Goal: Share content: Share content

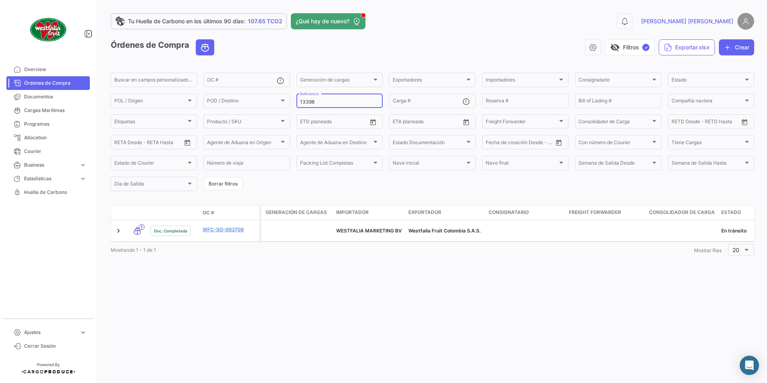
click at [322, 98] on div "13398 Referencia" at bounding box center [339, 100] width 79 height 16
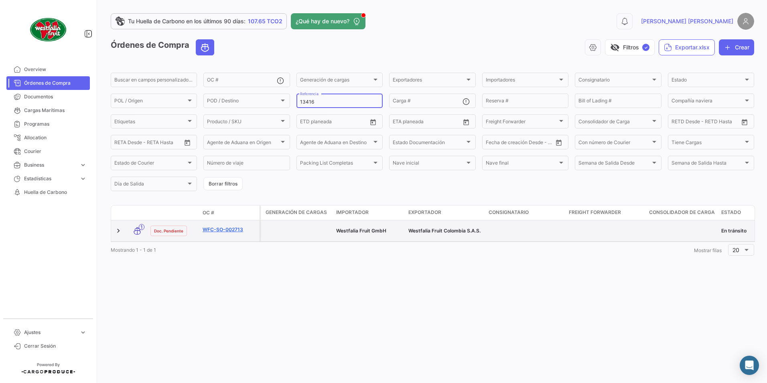
type input "13416"
click at [232, 228] on link "WFC-SO-002713" at bounding box center [230, 229] width 54 height 7
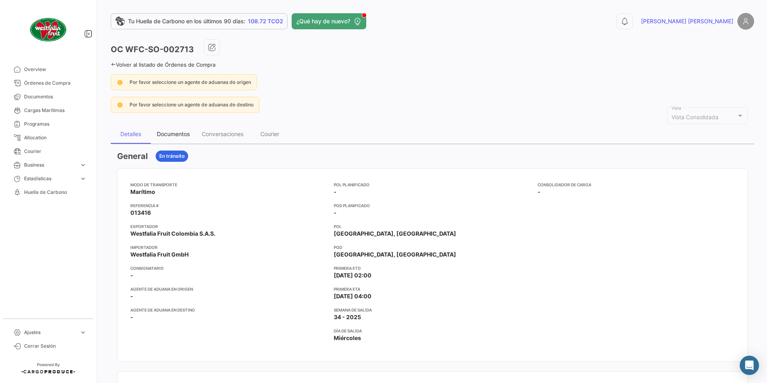
click at [181, 131] on div "Documentos" at bounding box center [173, 133] width 33 height 7
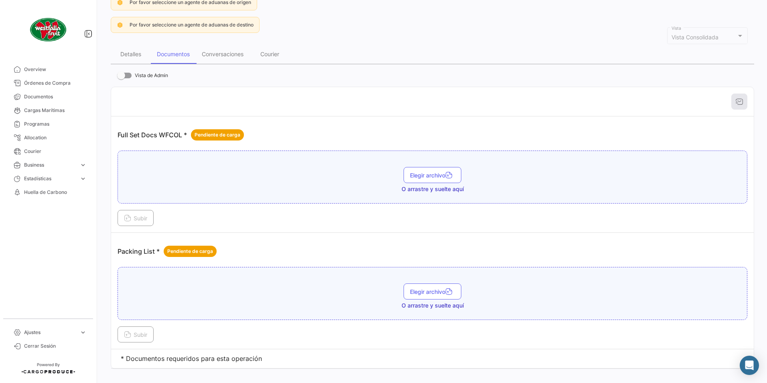
scroll to position [92, 0]
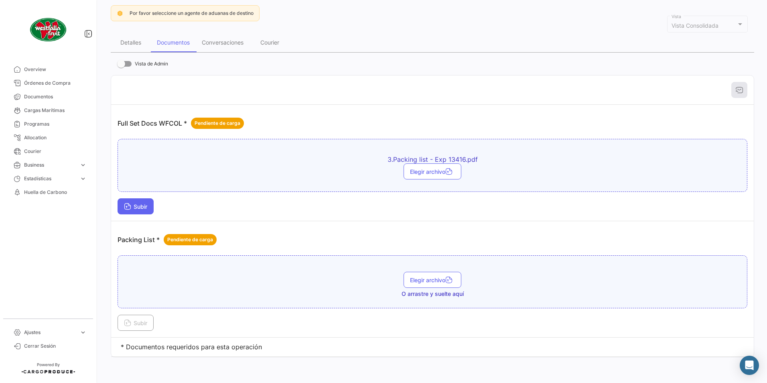
drag, startPoint x: 116, startPoint y: 209, endPoint x: 120, endPoint y: 210, distance: 4.1
click at [116, 209] on td "Full Set Docs WFCOL * Pendiente de carga 3.Packing list - Exp 13416.pdf Elegir …" at bounding box center [432, 163] width 643 height 116
click at [132, 211] on button "Subir" at bounding box center [136, 206] width 36 height 16
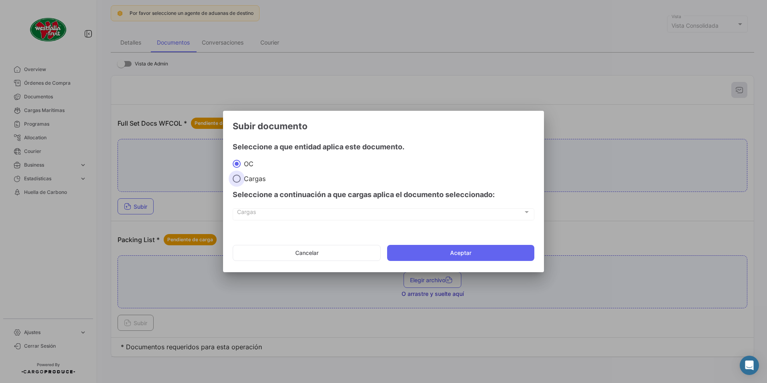
click at [242, 177] on span "Cargas" at bounding box center [253, 179] width 25 height 8
click at [241, 177] on input "Cargas" at bounding box center [237, 179] width 8 height 8
radio input "true"
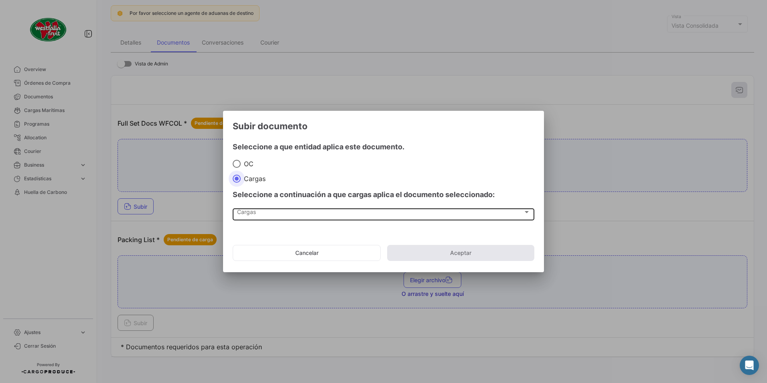
click at [257, 209] on div "Cargas Cargas" at bounding box center [383, 214] width 293 height 14
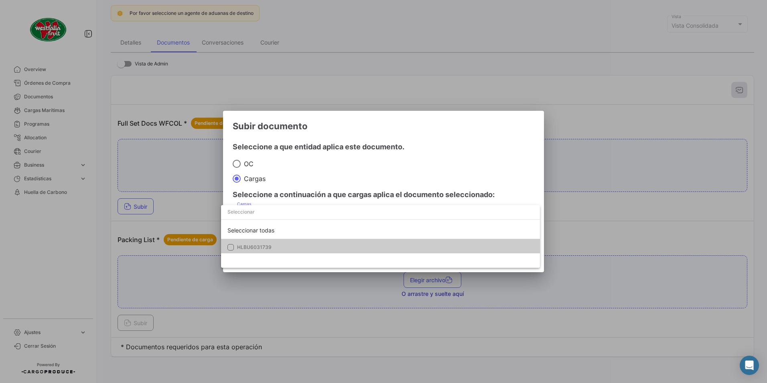
click at [246, 243] on mat-option "HLBU6031739" at bounding box center [380, 247] width 319 height 17
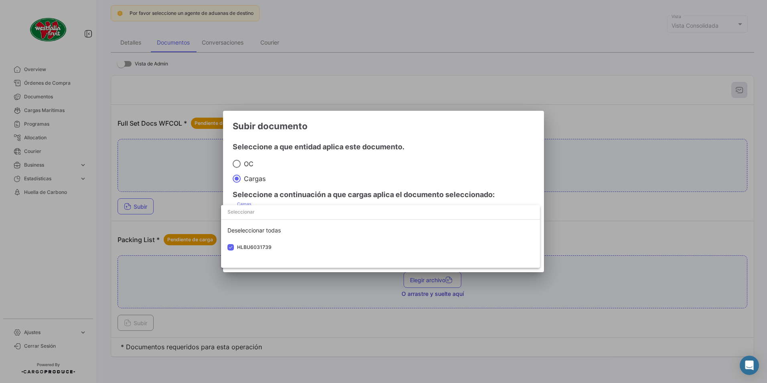
click at [385, 171] on div at bounding box center [383, 191] width 767 height 383
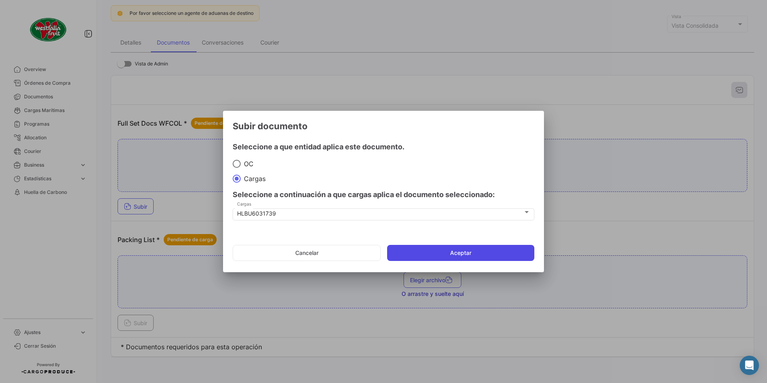
click at [450, 257] on button "Aceptar" at bounding box center [460, 253] width 147 height 16
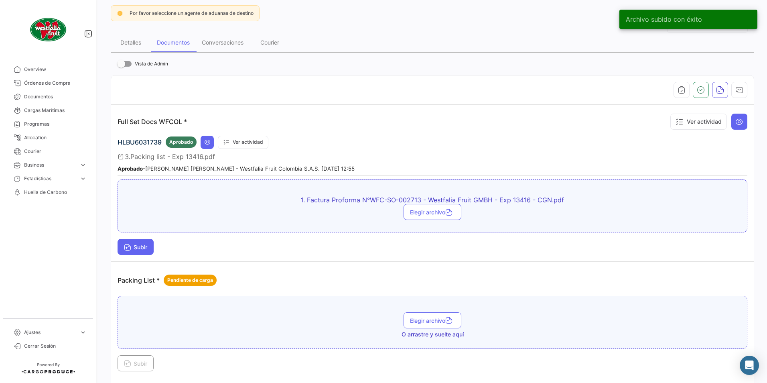
click at [128, 246] on icon at bounding box center [127, 247] width 7 height 7
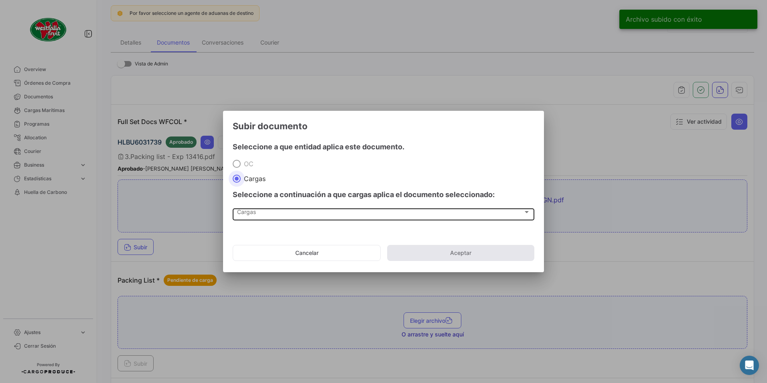
click at [259, 210] on div "Cargas" at bounding box center [380, 213] width 286 height 7
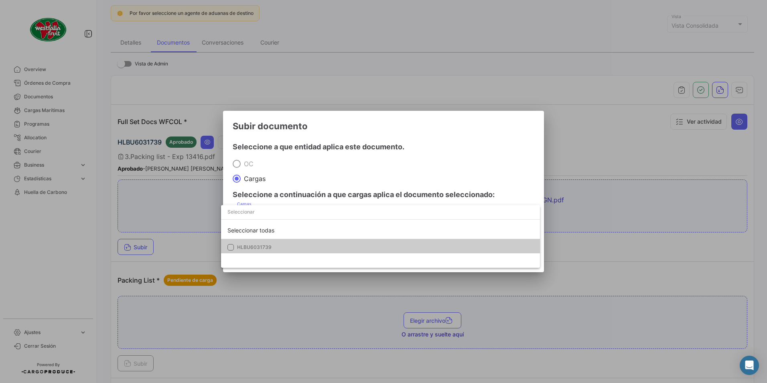
click at [248, 241] on mat-option "HLBU6031739" at bounding box center [380, 247] width 319 height 17
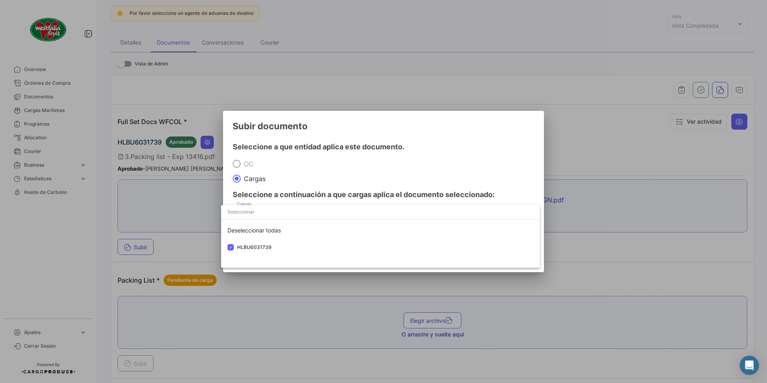
click at [379, 161] on div at bounding box center [383, 191] width 767 height 383
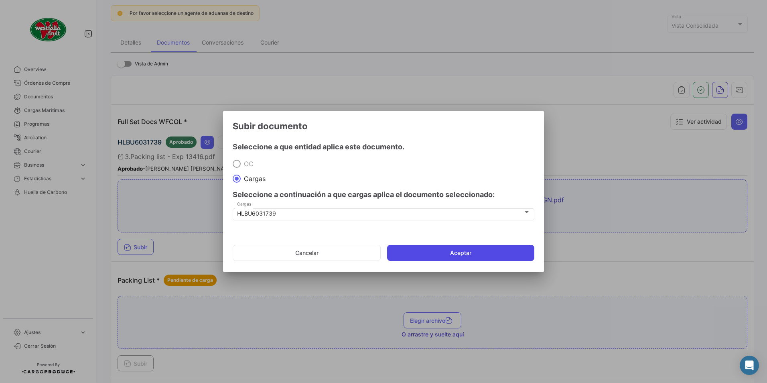
click at [450, 255] on button "Aceptar" at bounding box center [460, 253] width 147 height 16
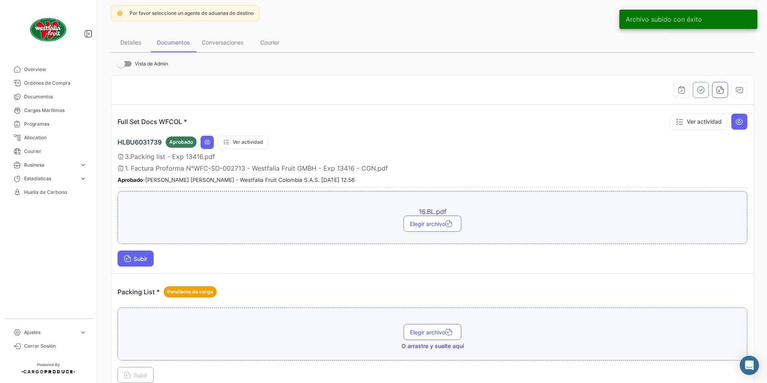
click at [144, 262] on span "Subir" at bounding box center [135, 258] width 23 height 7
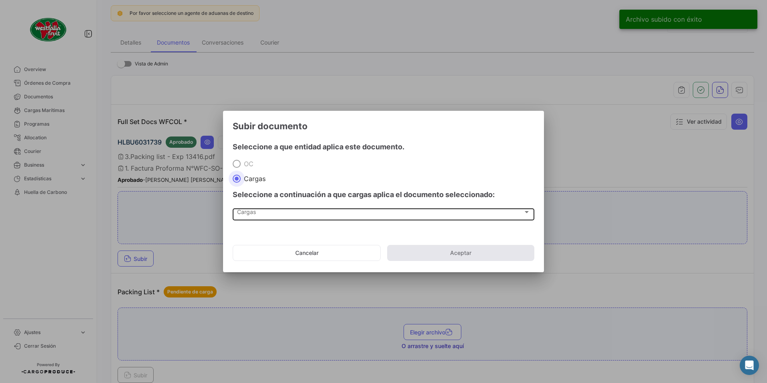
click at [266, 212] on div "Cargas" at bounding box center [380, 213] width 286 height 7
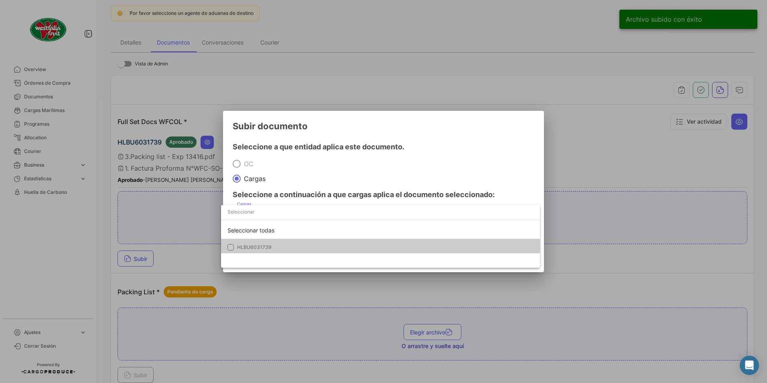
click at [238, 245] on span "HLBU6031739" at bounding box center [254, 247] width 35 height 6
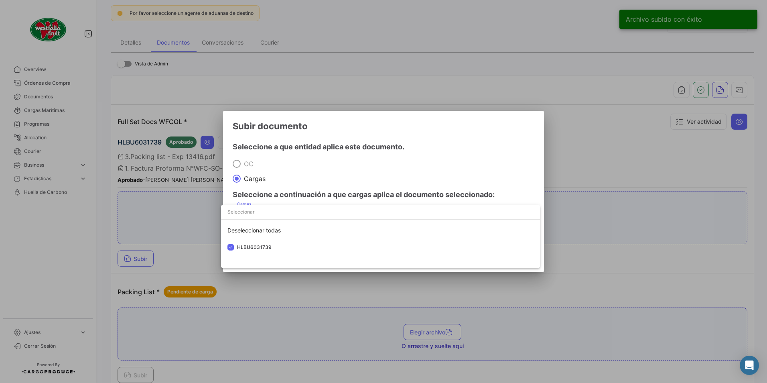
drag, startPoint x: 361, startPoint y: 175, endPoint x: 402, endPoint y: 228, distance: 66.6
click at [362, 178] on div at bounding box center [383, 191] width 767 height 383
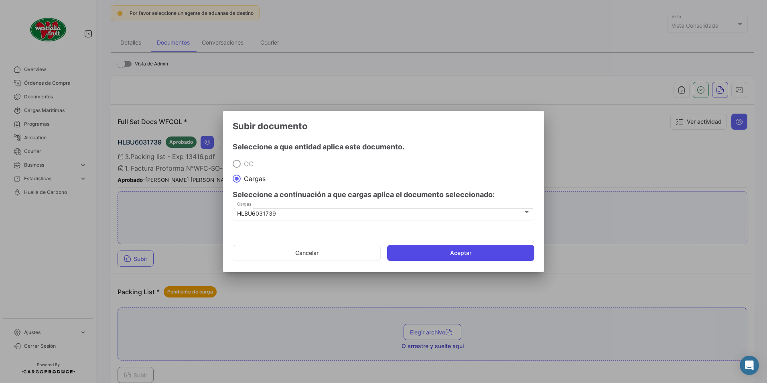
click at [427, 253] on button "Aceptar" at bounding box center [460, 253] width 147 height 16
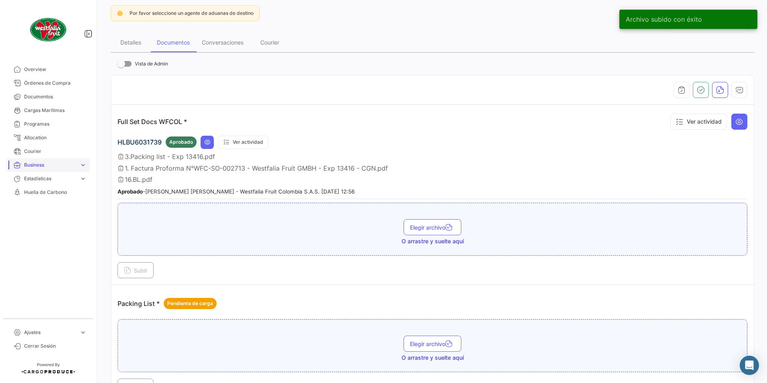
click at [51, 96] on span "Documentos" at bounding box center [55, 96] width 63 height 7
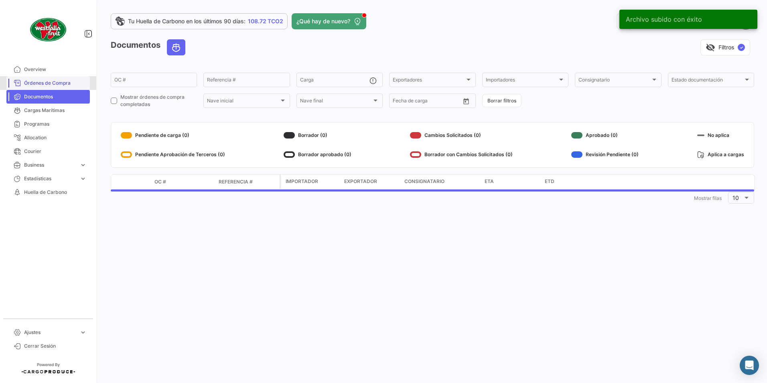
click at [58, 83] on span "Órdenes de Compra" at bounding box center [55, 82] width 63 height 7
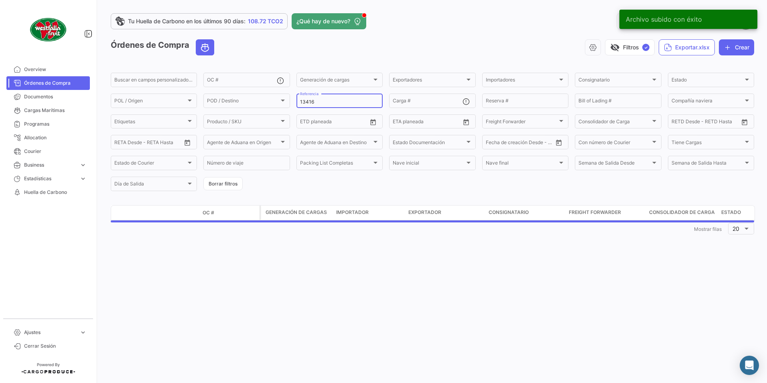
click at [343, 100] on input "13416" at bounding box center [339, 102] width 79 height 6
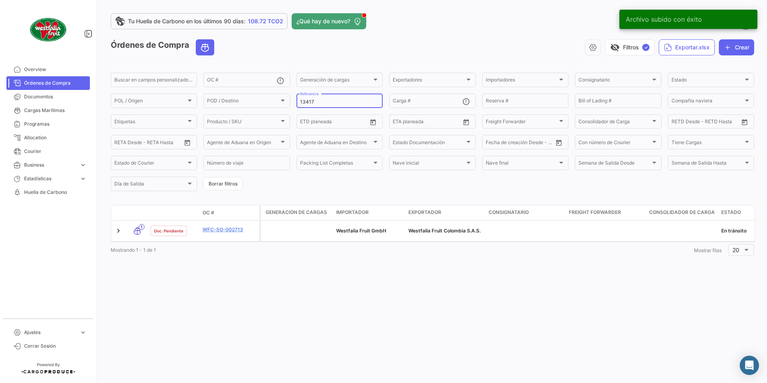
type input "13417"
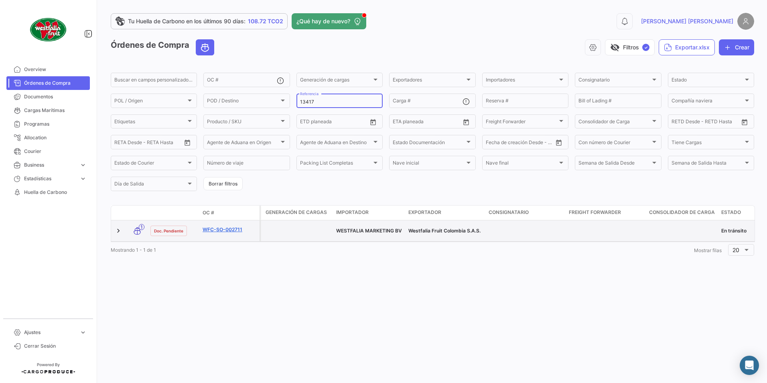
click at [234, 227] on link "WFC-SO-002711" at bounding box center [230, 229] width 54 height 7
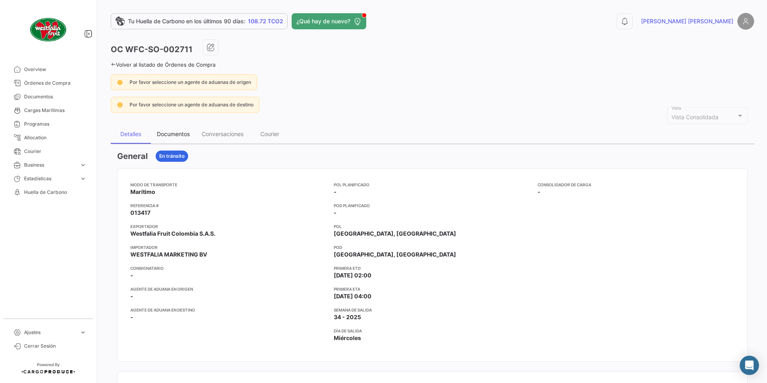
click at [172, 132] on div "Documentos" at bounding box center [173, 133] width 33 height 7
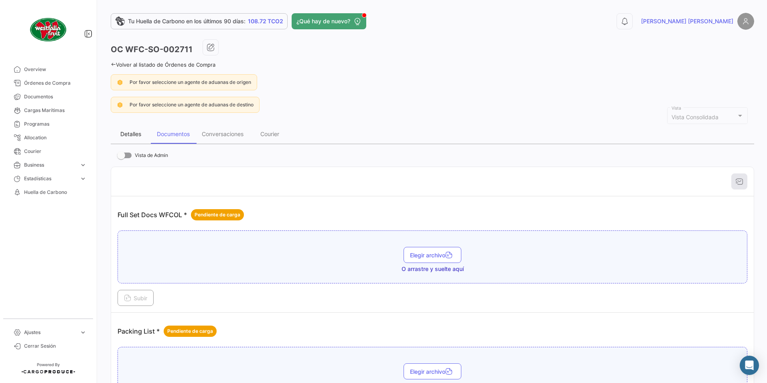
click at [137, 132] on div "Detalles" at bounding box center [130, 133] width 21 height 7
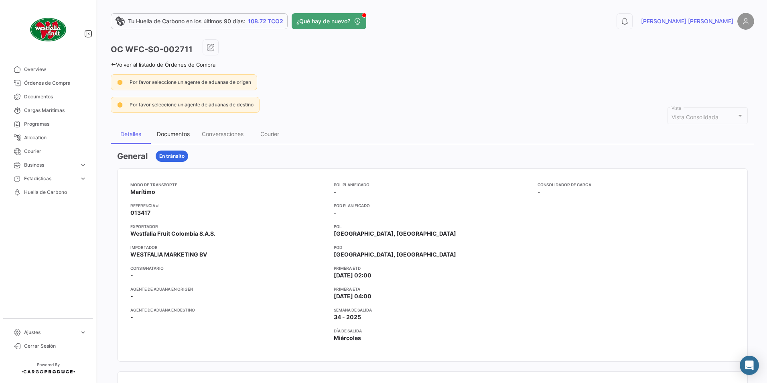
click at [180, 132] on div "Documentos" at bounding box center [173, 133] width 33 height 7
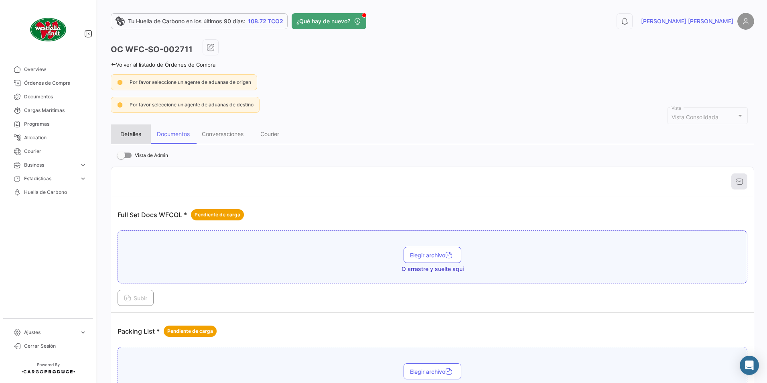
click at [142, 130] on div "Detalles" at bounding box center [131, 133] width 40 height 19
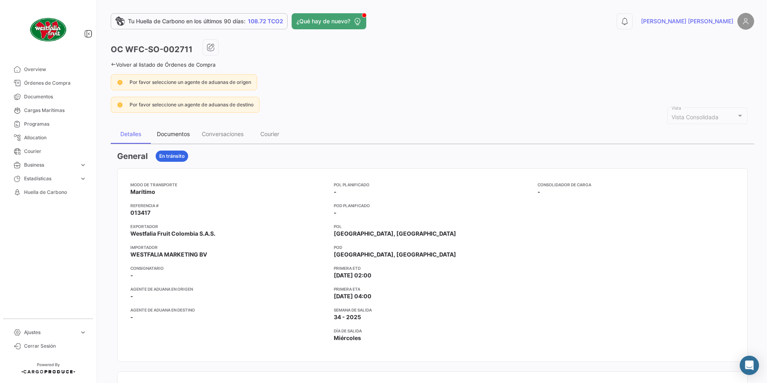
click at [172, 130] on div "Documentos" at bounding box center [173, 133] width 33 height 7
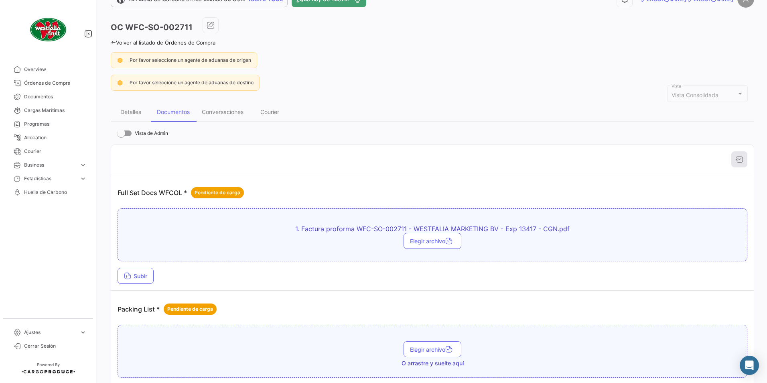
scroll to position [40, 0]
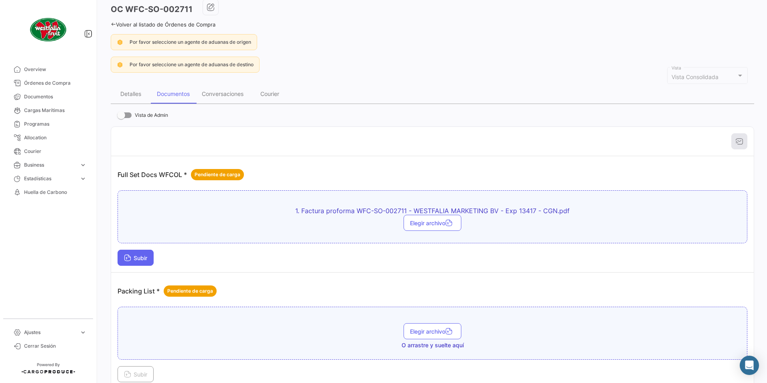
click at [142, 256] on span "Subir" at bounding box center [135, 257] width 23 height 7
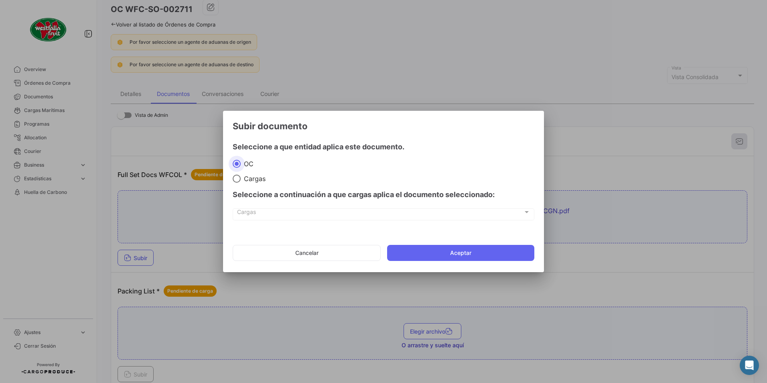
click at [252, 175] on span "Cargas" at bounding box center [253, 179] width 25 height 8
click at [241, 175] on input "Cargas" at bounding box center [237, 179] width 8 height 8
radio input "true"
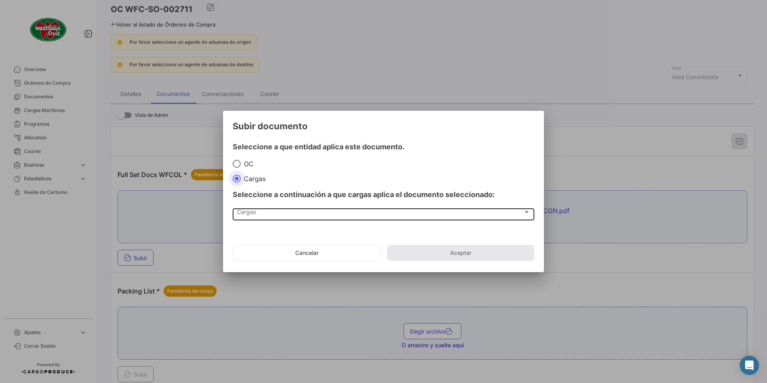
click at [252, 209] on div "Cargas Cargas" at bounding box center [383, 214] width 293 height 14
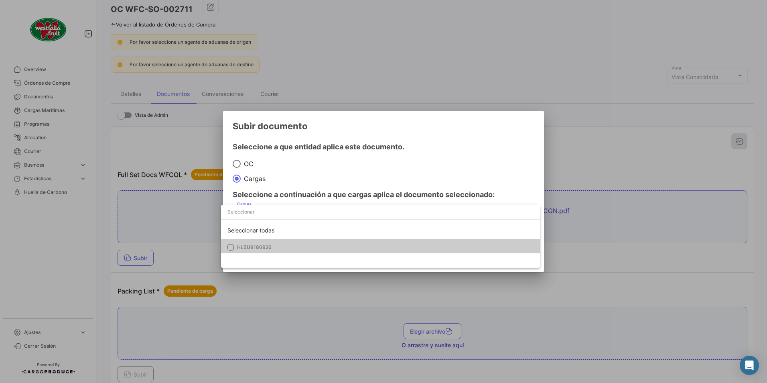
click at [240, 240] on mat-option "HLBU9180926" at bounding box center [380, 247] width 319 height 17
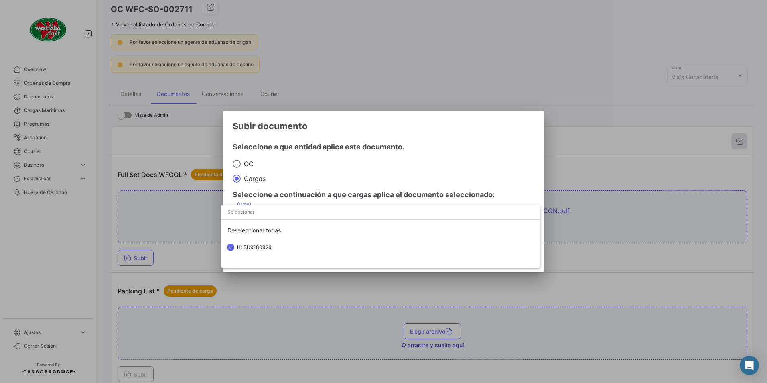
click at [324, 173] on div at bounding box center [383, 191] width 767 height 383
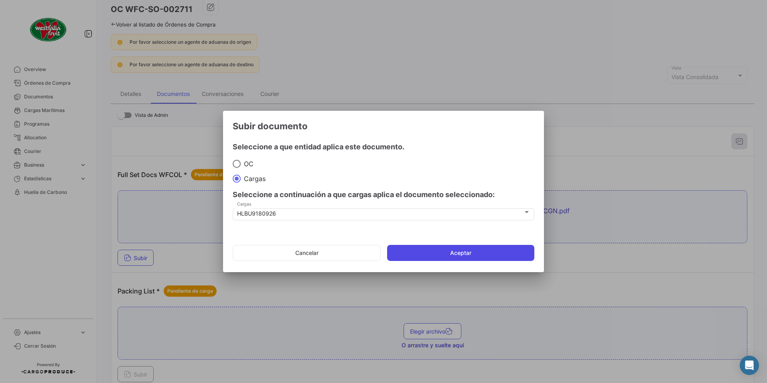
click at [427, 248] on button "Aceptar" at bounding box center [460, 253] width 147 height 16
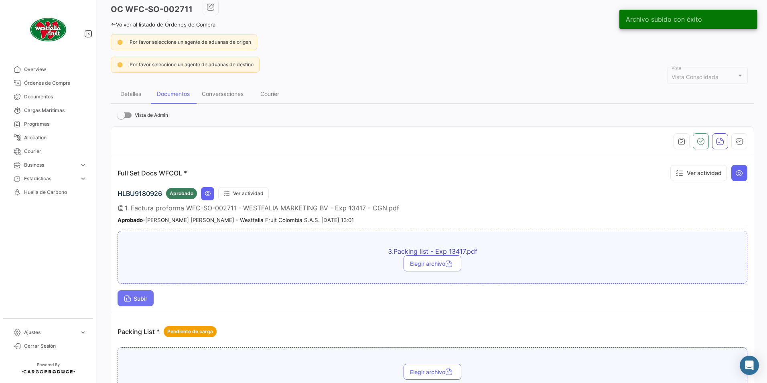
click at [131, 303] on icon at bounding box center [127, 299] width 7 height 7
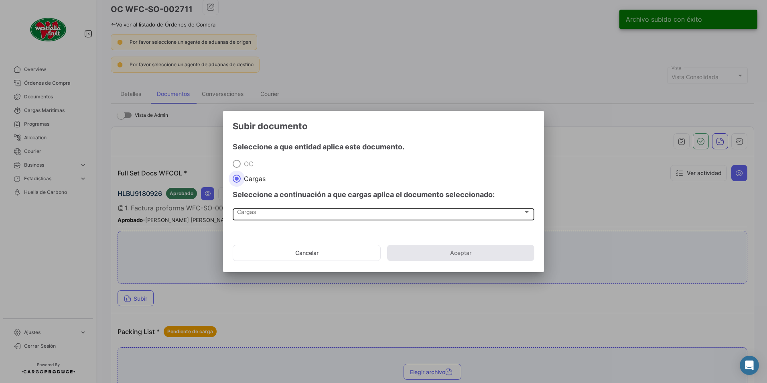
click at [263, 215] on div "Cargas" at bounding box center [380, 213] width 286 height 7
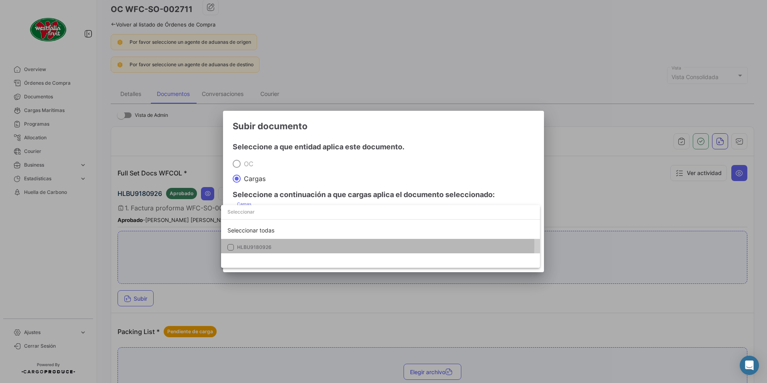
click at [245, 244] on span "HLBU9180926" at bounding box center [254, 247] width 35 height 6
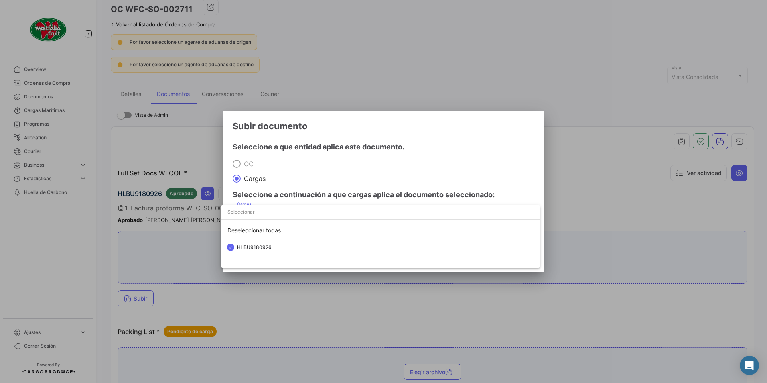
click at [375, 141] on div at bounding box center [383, 191] width 767 height 383
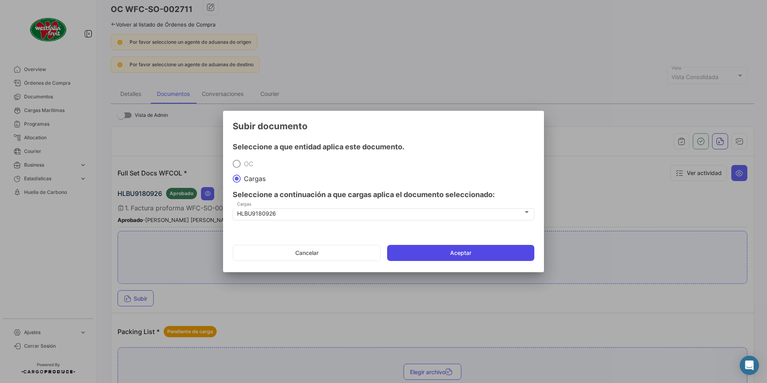
click at [430, 252] on button "Aceptar" at bounding box center [460, 253] width 147 height 16
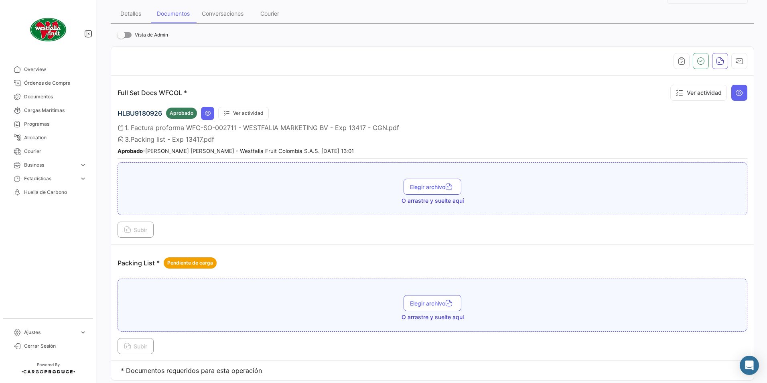
scroll to position [0, 0]
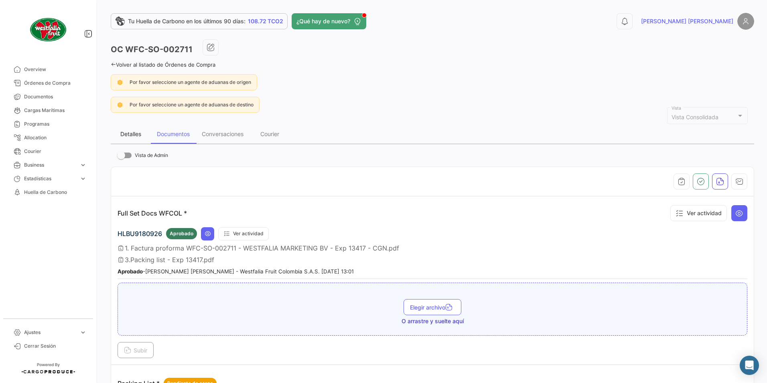
click at [126, 136] on div "Detalles" at bounding box center [130, 133] width 21 height 7
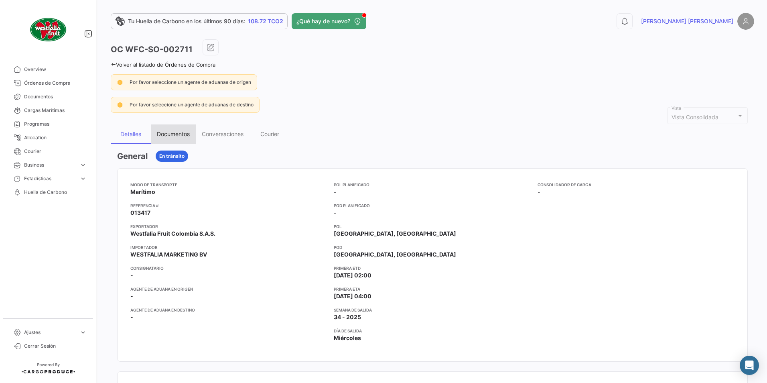
click at [172, 132] on div "Documentos" at bounding box center [173, 133] width 33 height 7
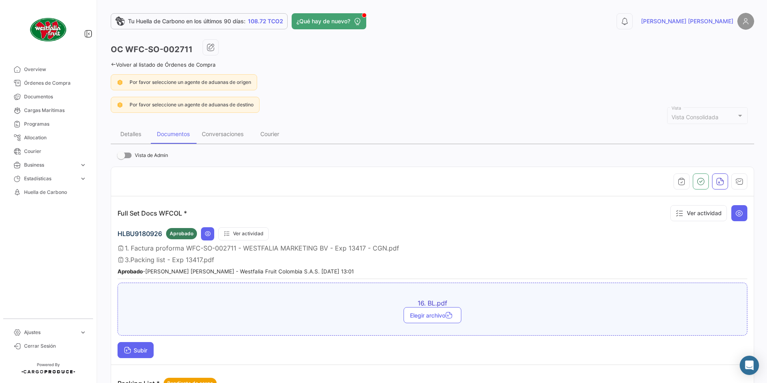
click at [129, 347] on icon at bounding box center [127, 350] width 7 height 7
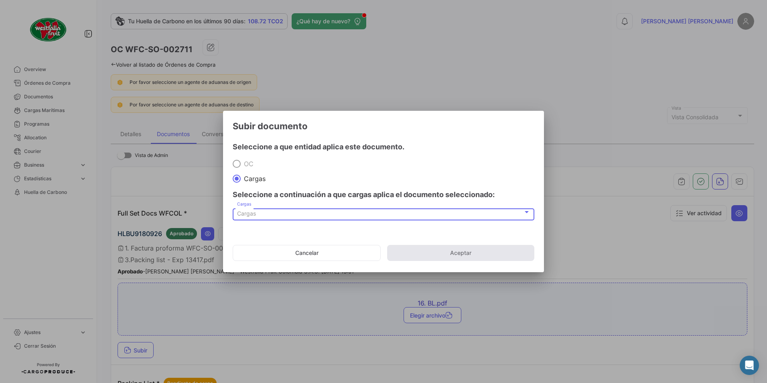
click at [287, 215] on div "Cargas" at bounding box center [380, 213] width 286 height 7
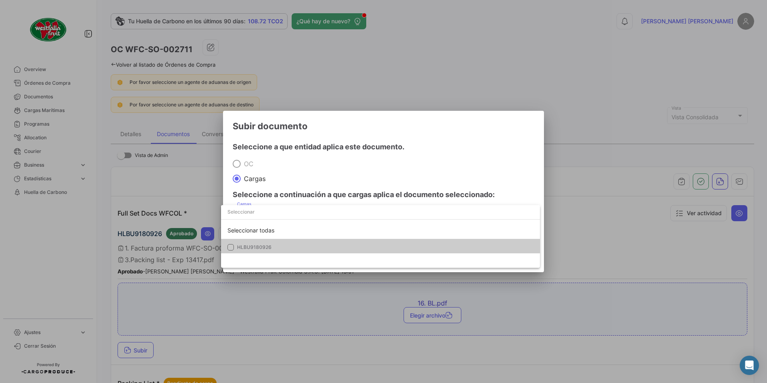
click at [236, 244] on mat-option "HLBU9180926" at bounding box center [380, 247] width 319 height 17
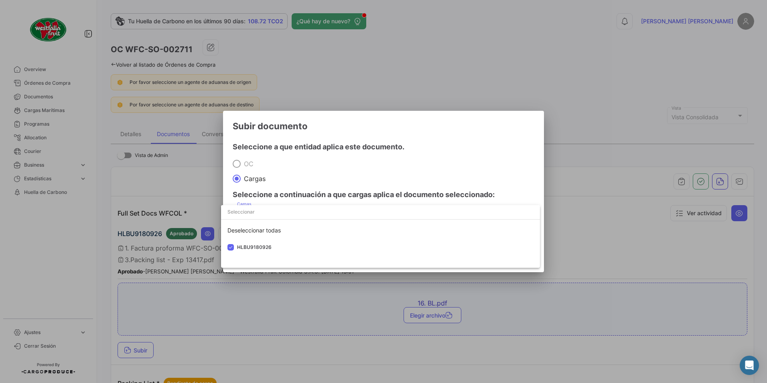
drag, startPoint x: 397, startPoint y: 185, endPoint x: 399, endPoint y: 192, distance: 7.9
click at [397, 184] on div at bounding box center [383, 191] width 767 height 383
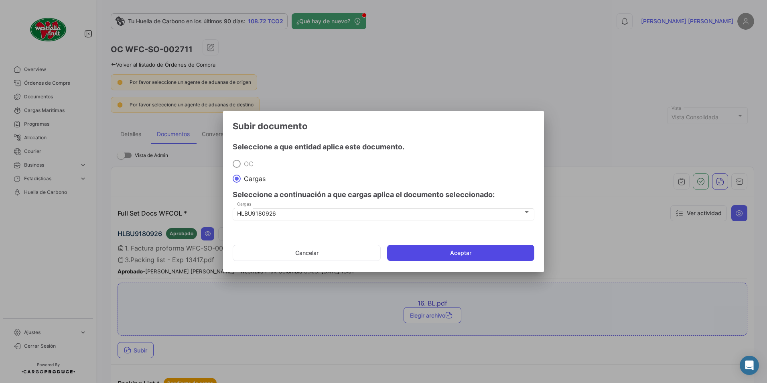
click at [453, 256] on button "Aceptar" at bounding box center [460, 253] width 147 height 16
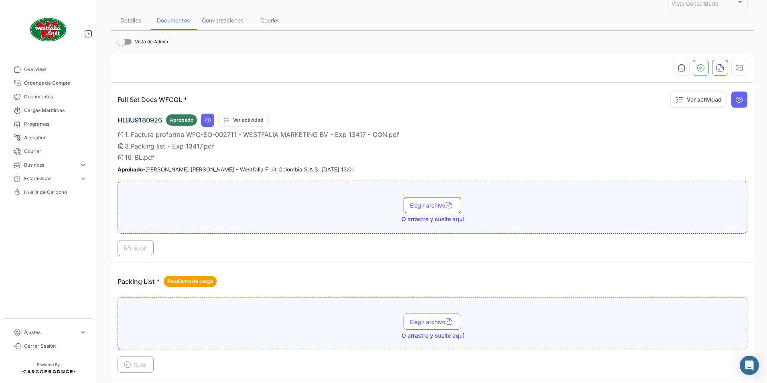
scroll to position [155, 0]
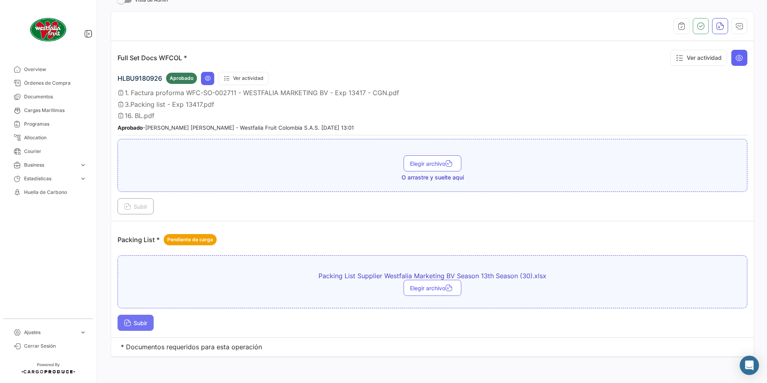
click at [143, 319] on button "Subir" at bounding box center [136, 323] width 36 height 16
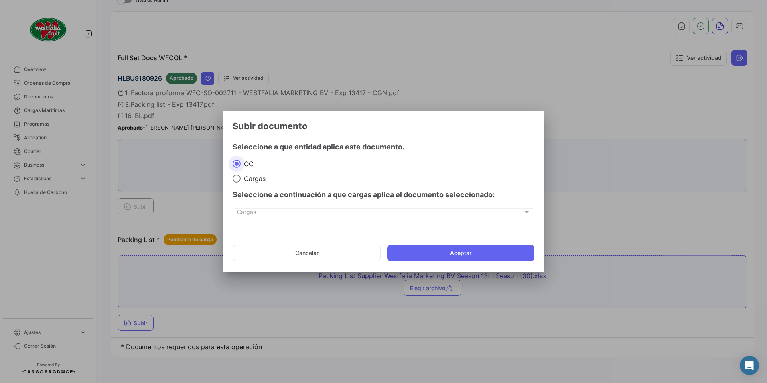
click at [238, 184] on div "Seleccione a continuación a que cargas aplica el documento seleccionado:" at bounding box center [384, 195] width 302 height 24
click at [238, 182] on span at bounding box center [237, 179] width 8 height 8
click at [238, 182] on input "Cargas" at bounding box center [237, 179] width 8 height 8
radio input "true"
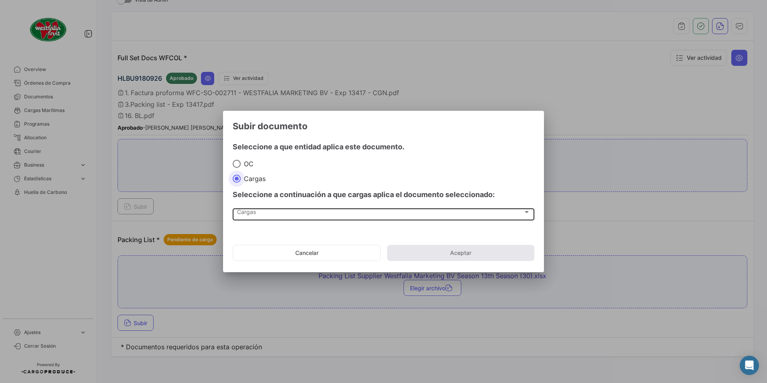
click at [252, 212] on span "Cargas" at bounding box center [380, 213] width 286 height 7
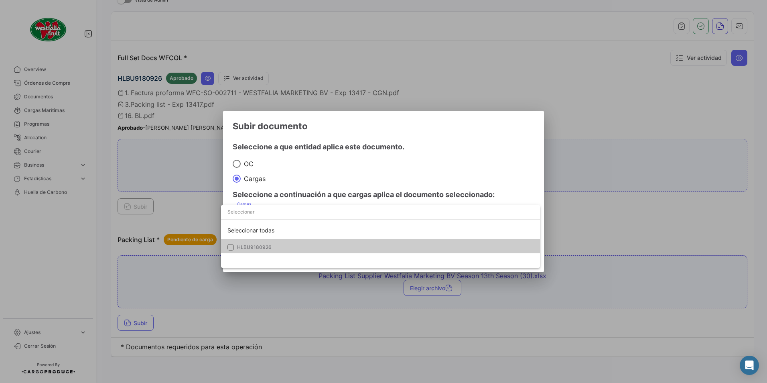
click at [253, 245] on span "HLBU9180926" at bounding box center [254, 247] width 35 height 6
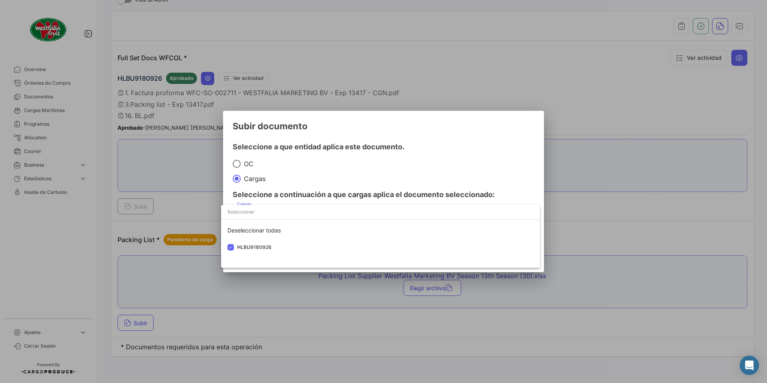
drag, startPoint x: 397, startPoint y: 190, endPoint x: 410, endPoint y: 226, distance: 37.6
click at [397, 191] on div at bounding box center [383, 191] width 767 height 383
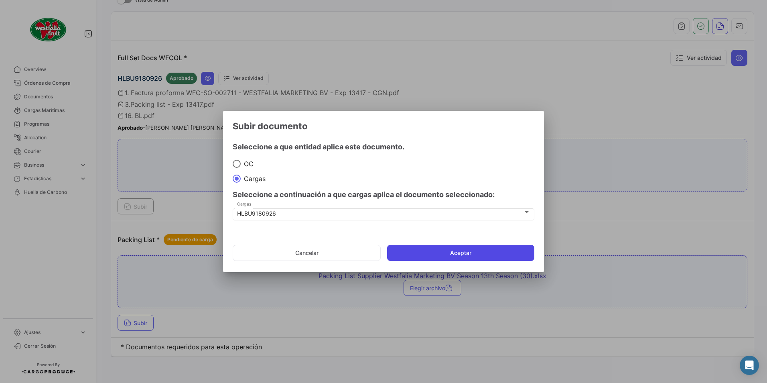
click at [427, 251] on button "Aceptar" at bounding box center [460, 253] width 147 height 16
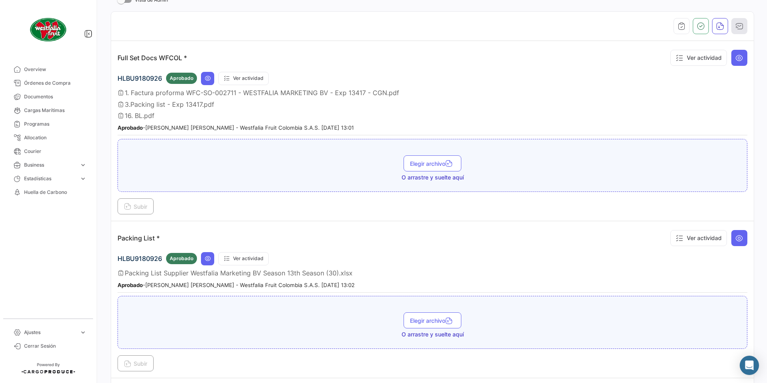
click at [736, 26] on icon "button" at bounding box center [740, 26] width 8 height 8
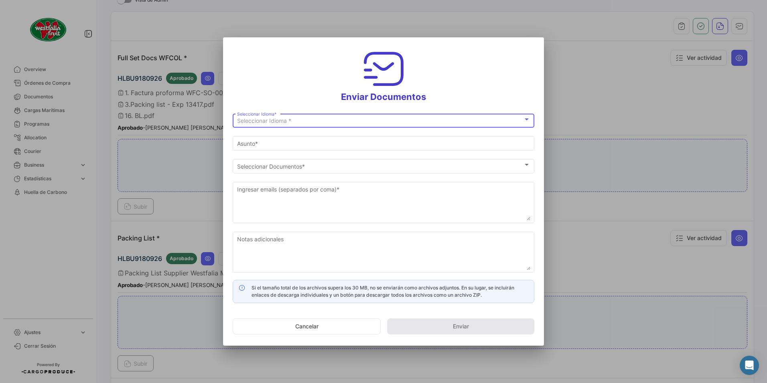
click at [297, 120] on div "Seleccionar Idioma *" at bounding box center [380, 121] width 286 height 7
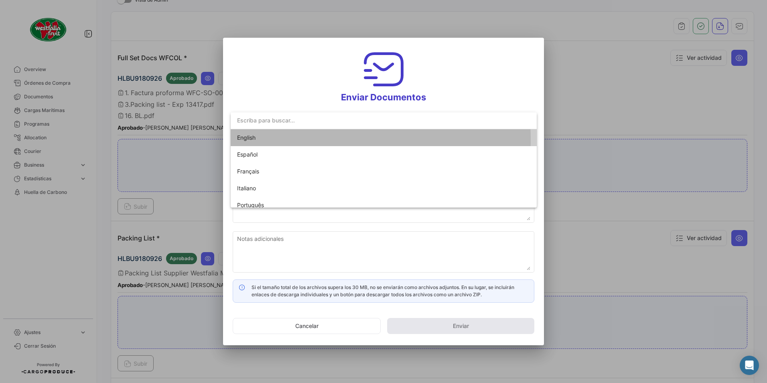
click at [253, 140] on span "English" at bounding box center [246, 137] width 18 height 7
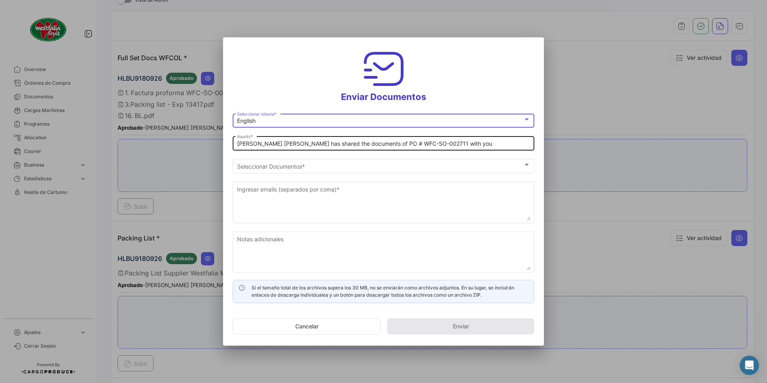
click at [273, 141] on input "[PERSON_NAME] [PERSON_NAME] has shared the documents of PO # WFC-SO-002711 with…" at bounding box center [383, 143] width 293 height 7
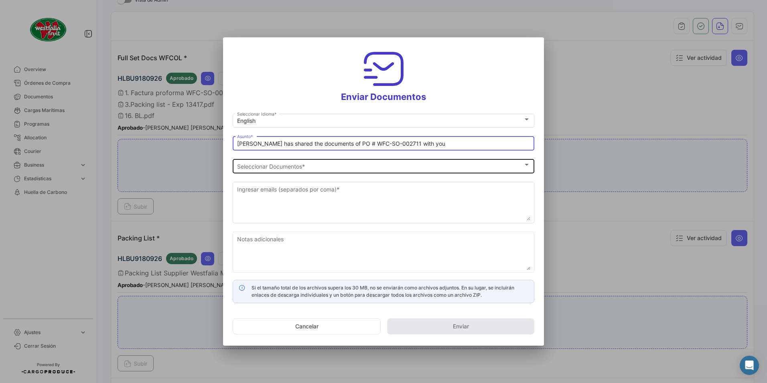
type input "[PERSON_NAME] has shared the documents of PO # WFC-SO-002711 with you"
click at [282, 158] on div "Seleccionar Documentos Seleccionar Documentos *" at bounding box center [383, 165] width 293 height 16
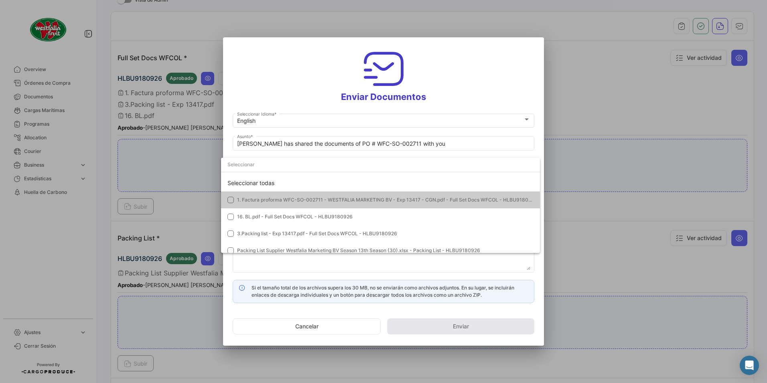
click at [253, 202] on span "1. Factura proforma WFC-SO-002711 - WESTFALIA MARKETING BV - Exp 13417 - CGN.pd…" at bounding box center [387, 200] width 301 height 6
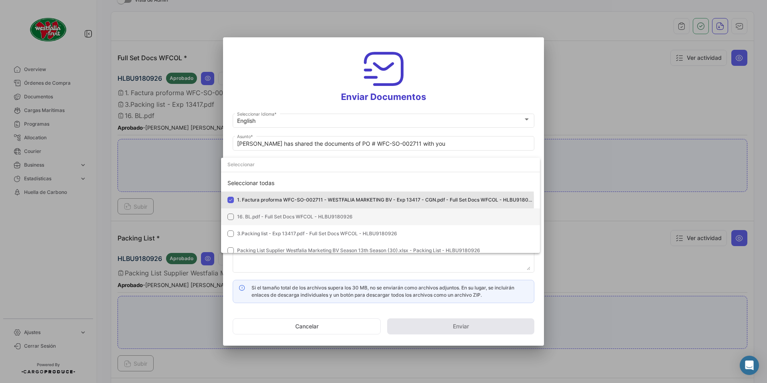
drag, startPoint x: 254, startPoint y: 212, endPoint x: 253, endPoint y: 218, distance: 6.1
click at [254, 214] on mat-option "16. BL.pdf - Full Set Docs WFCOL - HLBU9180926" at bounding box center [380, 216] width 319 height 17
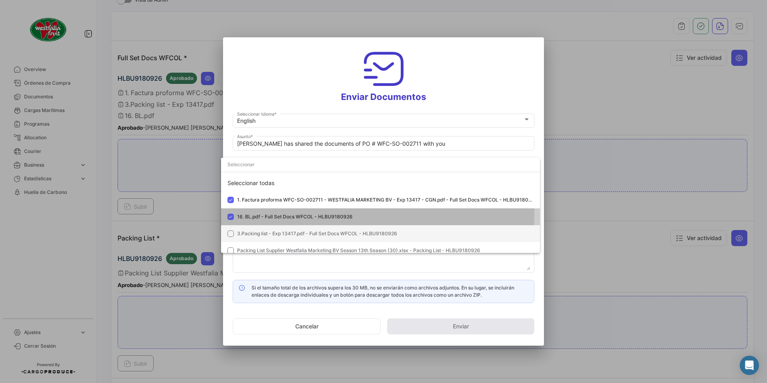
click at [249, 230] on span "3.Packing list - Exp 13417.pdf - Full Set Docs WFCOL - HLBU9180926" at bounding box center [385, 233] width 297 height 7
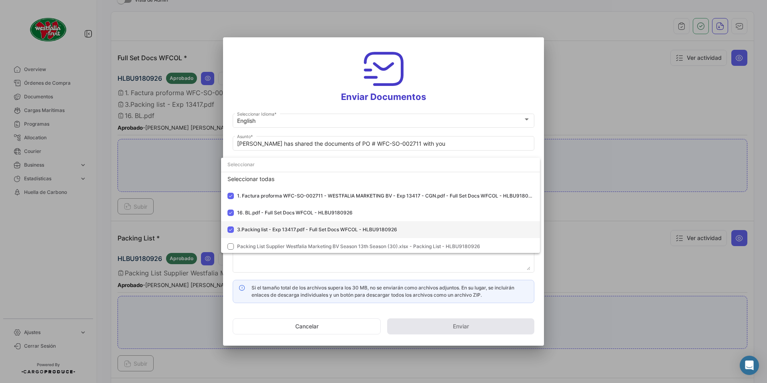
scroll to position [6, 0]
click at [258, 241] on mat-option "Packing List Supplier Westfalia Marketing BV Season 13th Season (30).xlsx - Pac…" at bounding box center [380, 244] width 319 height 17
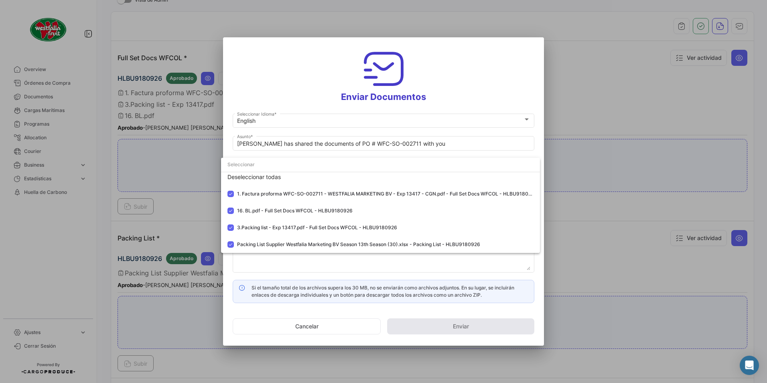
click at [458, 99] on div at bounding box center [383, 191] width 767 height 383
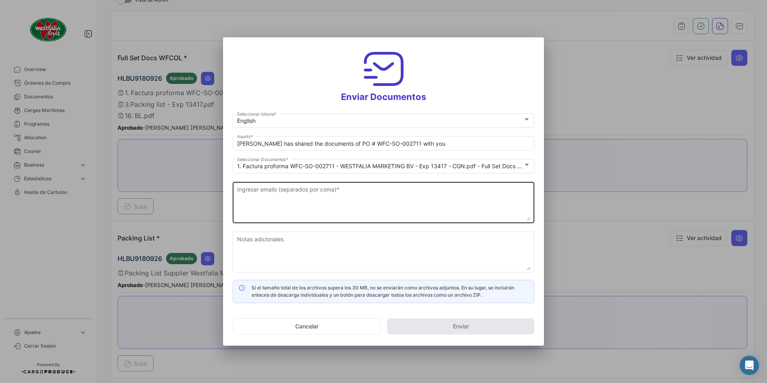
click at [324, 185] on div "Ingresar emails (separados por coma) *" at bounding box center [383, 201] width 293 height 43
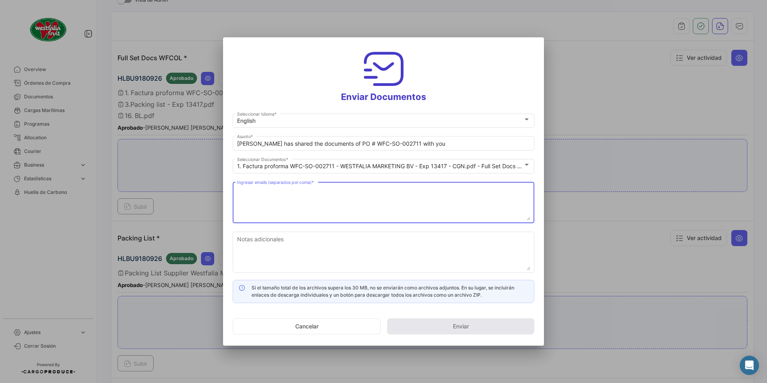
click at [322, 192] on textarea "Ingresar emails (separados por coma) *" at bounding box center [383, 202] width 293 height 35
paste textarea "[DOMAIN_NAME][EMAIL_ADDRESS][DOMAIN_NAME]"
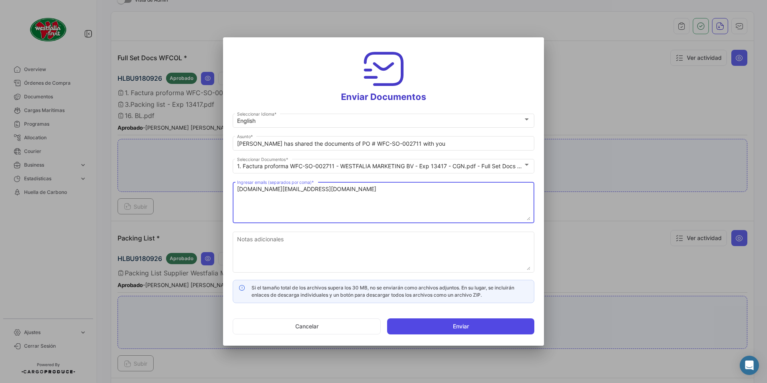
type textarea "[DOMAIN_NAME][EMAIL_ADDRESS][DOMAIN_NAME]"
click at [423, 331] on button "Enviar" at bounding box center [460, 326] width 147 height 16
